Goal: Transaction & Acquisition: Obtain resource

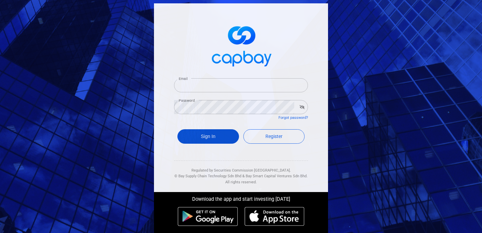
type input "[EMAIL_ADDRESS][DOMAIN_NAME]"
click at [194, 131] on button "Sign In" at bounding box center [209, 136] width 62 height 14
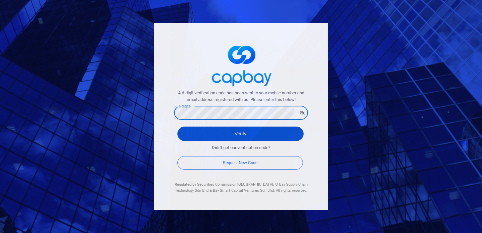
click at [230, 132] on button "Verify" at bounding box center [241, 133] width 126 height 14
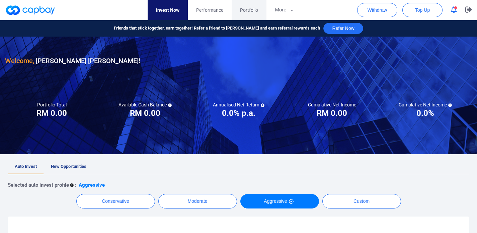
click at [244, 9] on span "Portfolio" at bounding box center [249, 9] width 18 height 7
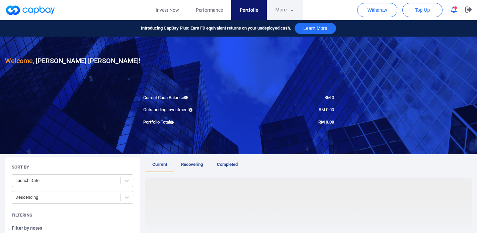
click at [277, 11] on button "More" at bounding box center [285, 10] width 36 height 20
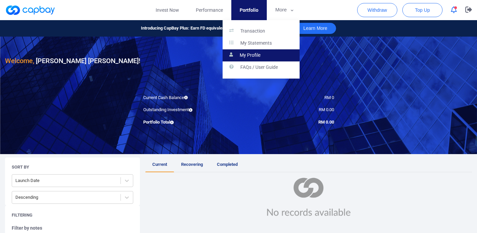
click at [251, 53] on p "My Profile" at bounding box center [250, 55] width 21 height 6
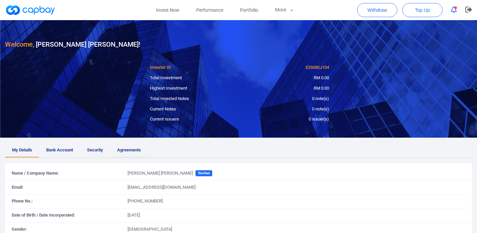
click at [124, 151] on span "Agreements" at bounding box center [129, 149] width 24 height 7
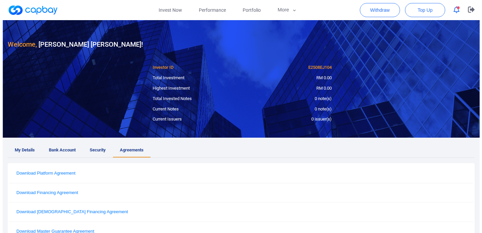
scroll to position [84, 0]
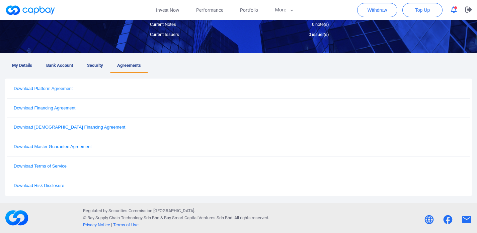
click at [70, 130] on button "Download [DEMOGRAPHIC_DATA] Financing Agreement" at bounding box center [70, 127] width 116 height 6
click at [61, 167] on button "Download Terms of Service" at bounding box center [40, 166] width 57 height 6
click at [55, 147] on button "Download Master Guarantee Agreement" at bounding box center [53, 147] width 82 height 6
click at [52, 106] on button "Download Financing Agreement" at bounding box center [45, 108] width 66 height 6
click at [51, 88] on button "Download Platform Agreement" at bounding box center [43, 89] width 63 height 6
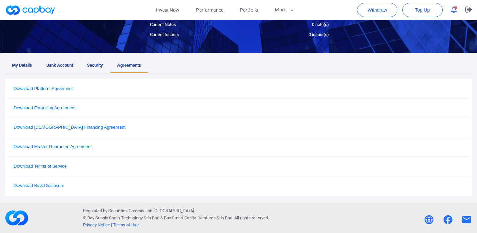
click at [63, 186] on button "Download Risk Disclosure" at bounding box center [39, 186] width 55 height 6
